Goal: Information Seeking & Learning: Learn about a topic

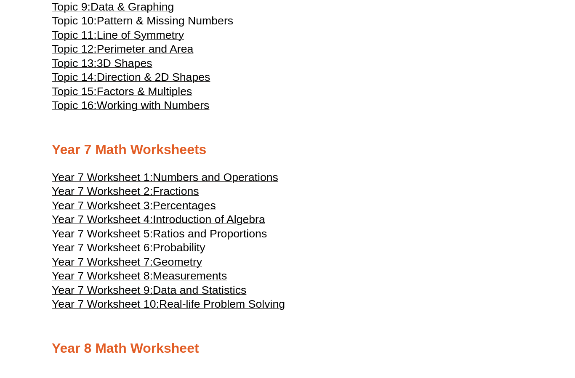
scroll to position [1890, 0]
click at [254, 226] on span "Introduction of Algebra" at bounding box center [209, 220] width 112 height 13
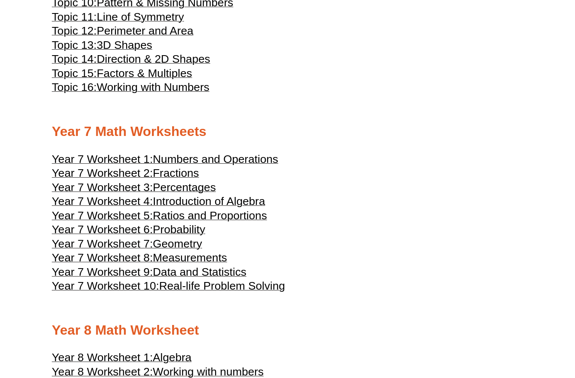
click at [213, 264] on span "Measurements" at bounding box center [190, 258] width 74 height 13
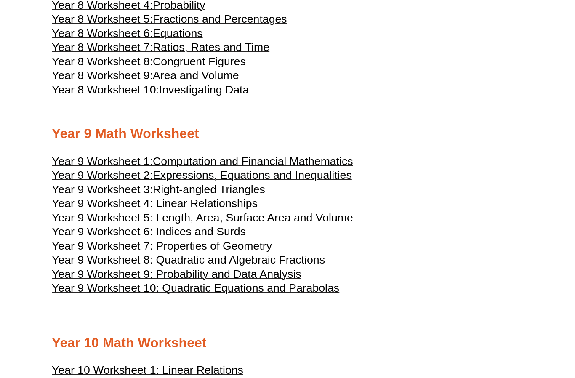
scroll to position [2303, 0]
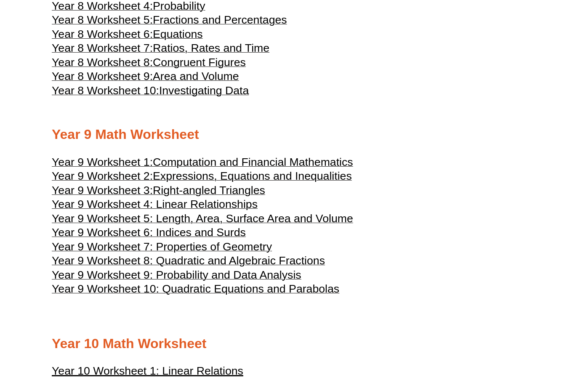
click at [249, 211] on span "Year 9 Worksheet 4: Linear Relationships" at bounding box center [155, 204] width 206 height 13
click at [230, 83] on span "Area and Volume" at bounding box center [196, 76] width 86 height 13
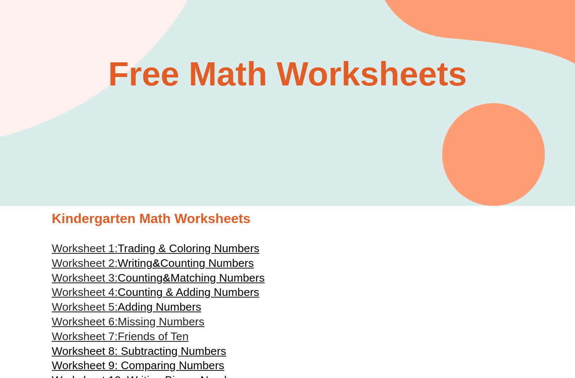
scroll to position [0, 0]
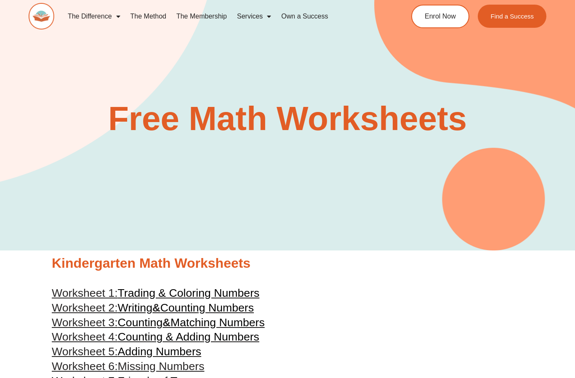
click at [268, 16] on span "Menu" at bounding box center [267, 16] width 8 height 15
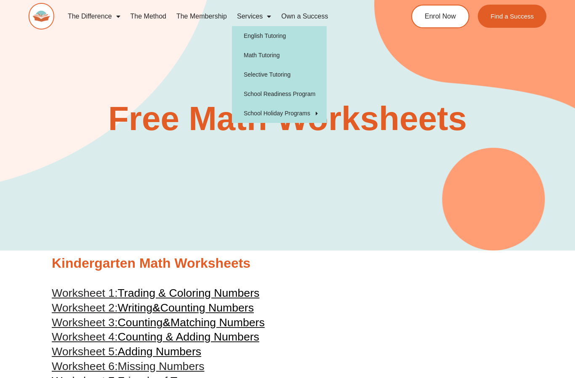
click at [115, 16] on span "Menu" at bounding box center [116, 16] width 8 height 15
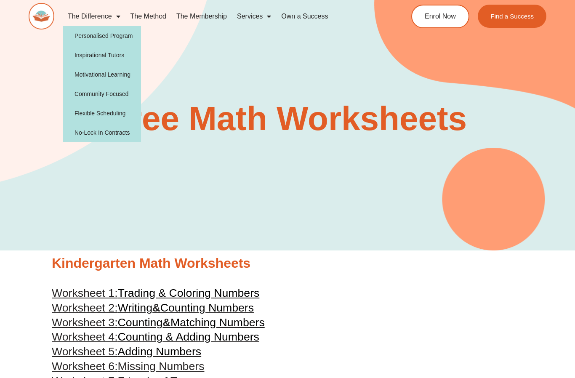
click at [209, 15] on link "The Membership" at bounding box center [201, 16] width 61 height 19
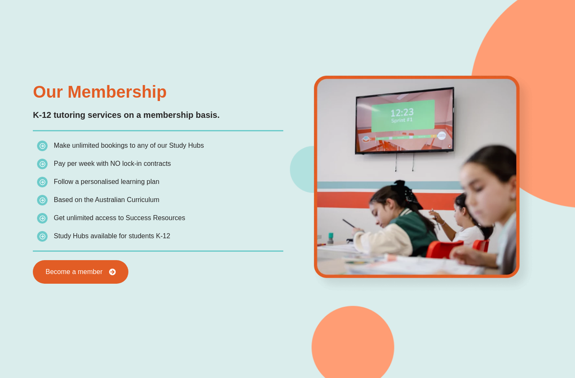
scroll to position [675, 0]
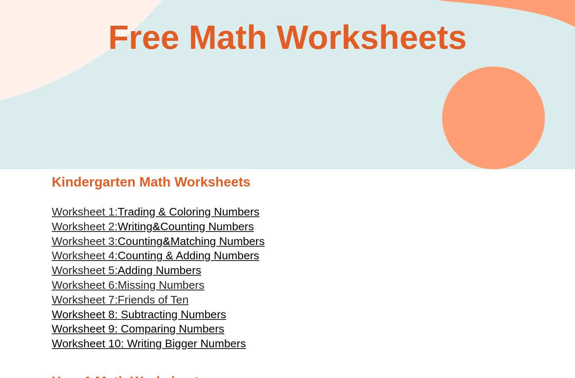
scroll to position [81, 0]
click at [177, 305] on span "Friends of Ten" at bounding box center [153, 300] width 71 height 13
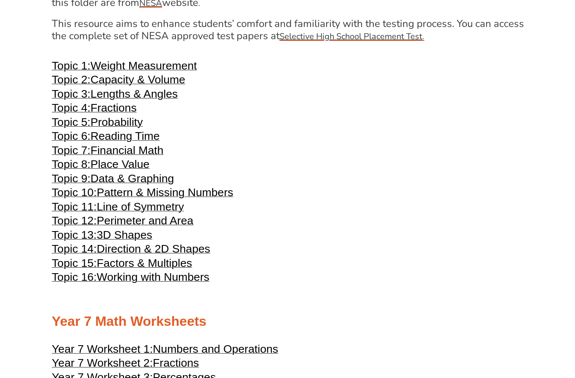
scroll to position [1719, 0]
click at [176, 213] on span "Line of Symmetry" at bounding box center [140, 206] width 87 height 13
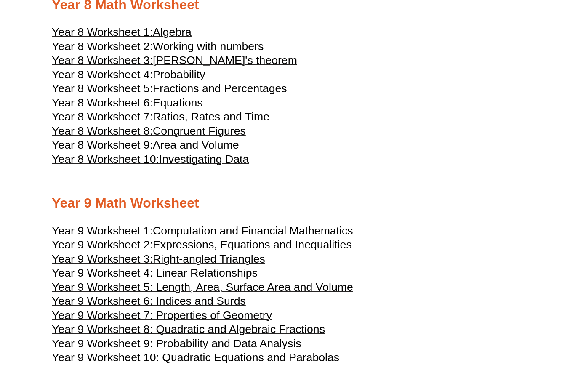
scroll to position [2222, 0]
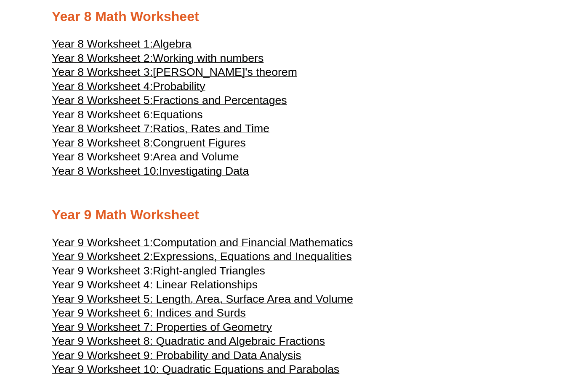
click at [246, 78] on span "[PERSON_NAME]'s theorem" at bounding box center [225, 72] width 145 height 13
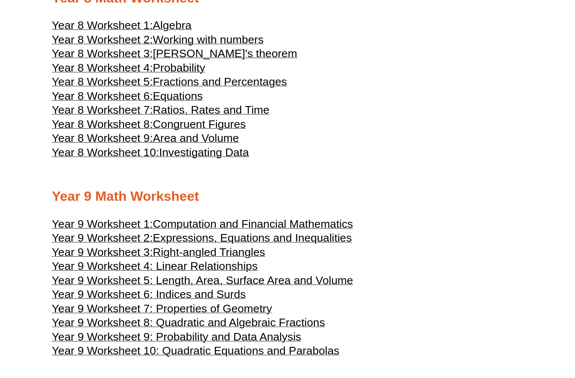
scroll to position [2238, 0]
